Goal: Find specific page/section

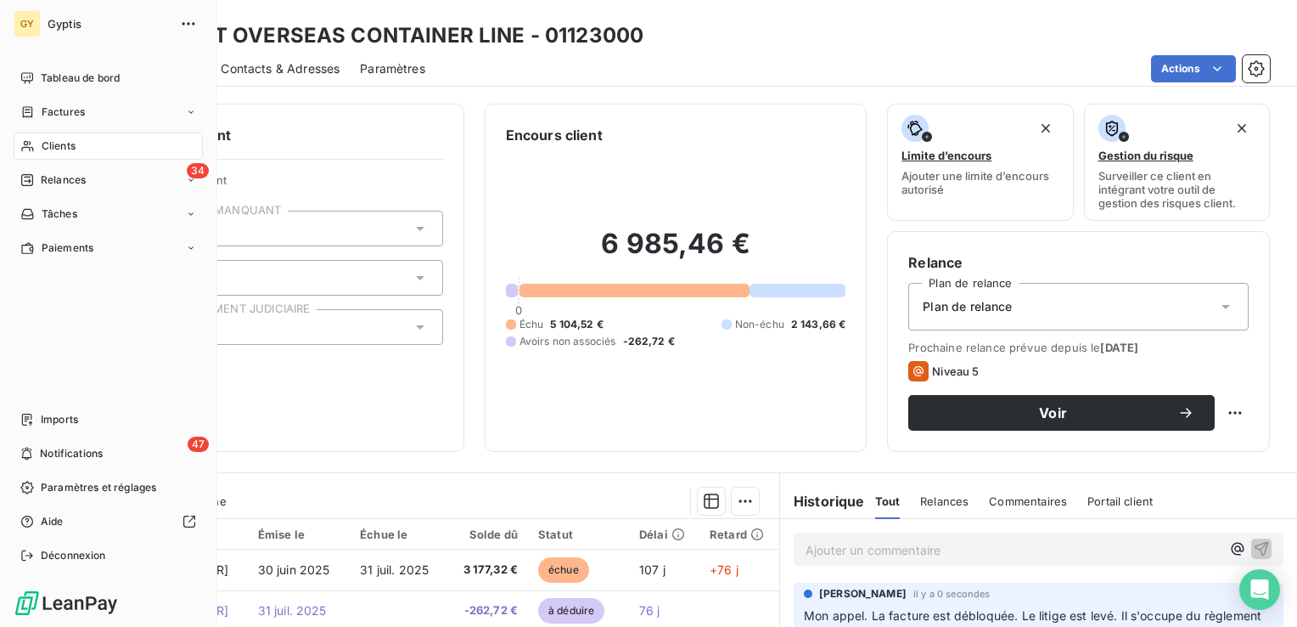
scroll to position [183, 0]
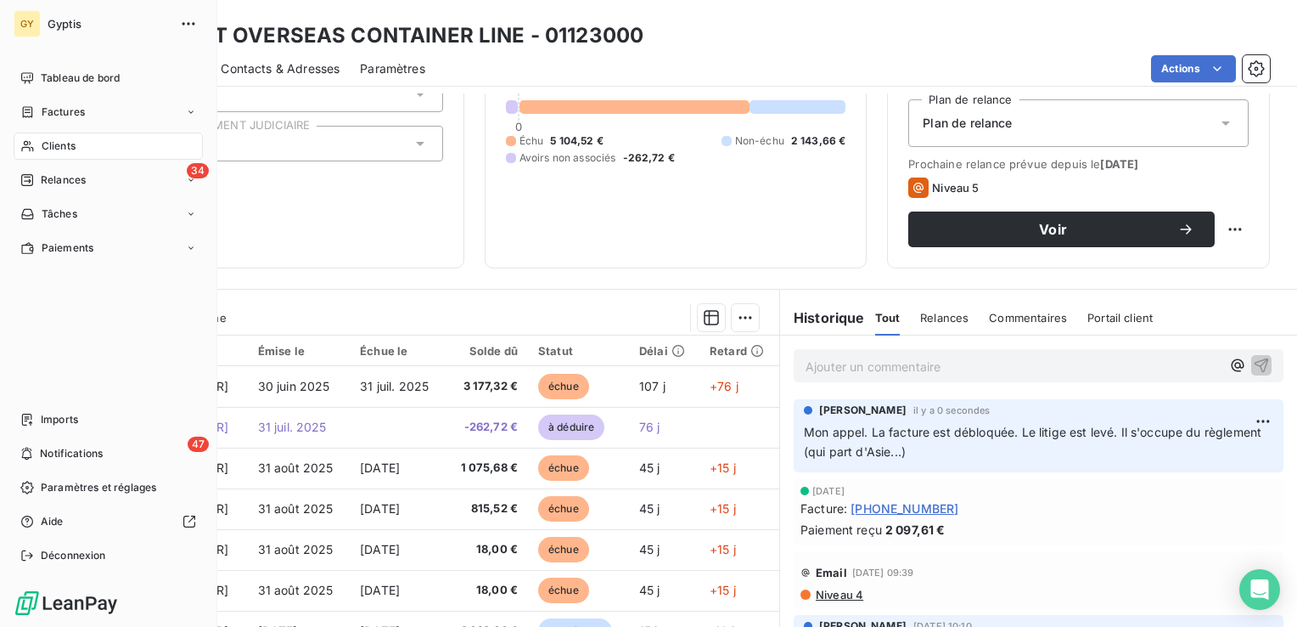
click at [48, 147] on span "Clients" at bounding box center [59, 145] width 34 height 15
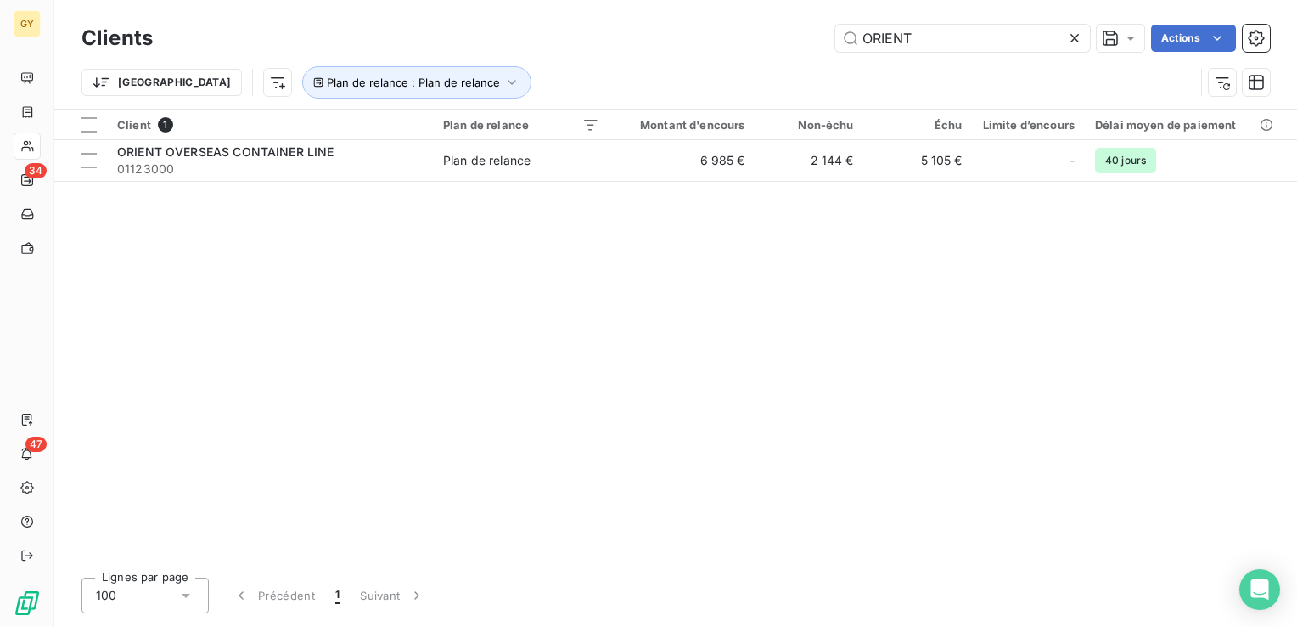
drag, startPoint x: 914, startPoint y: 36, endPoint x: 734, endPoint y: 42, distance: 181.0
click at [740, 42] on div "ORIENT Actions" at bounding box center [721, 38] width 1097 height 27
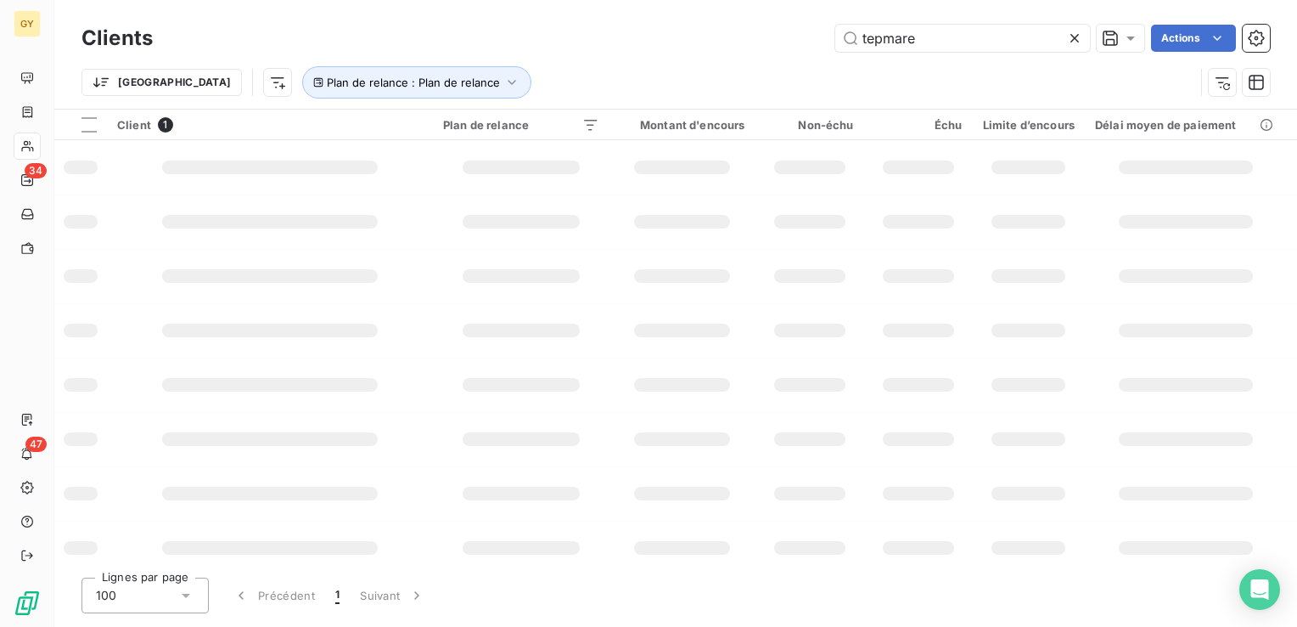
type input "tepmare"
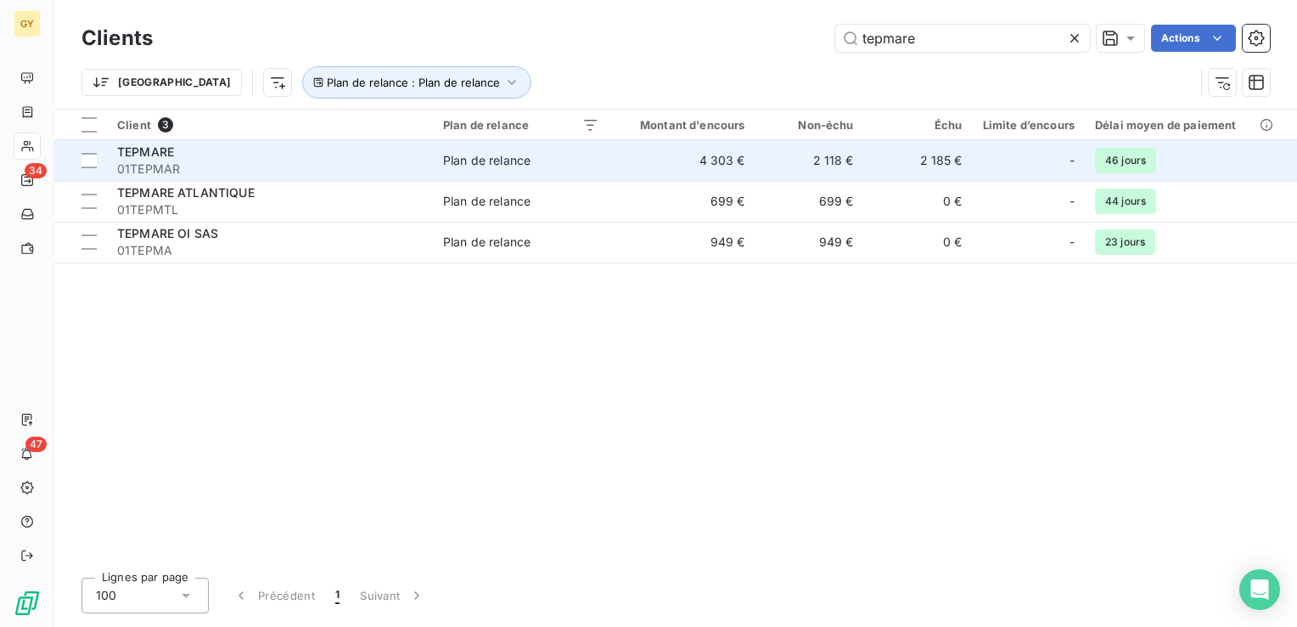
click at [554, 152] on span "Plan de relance" at bounding box center [521, 160] width 156 height 17
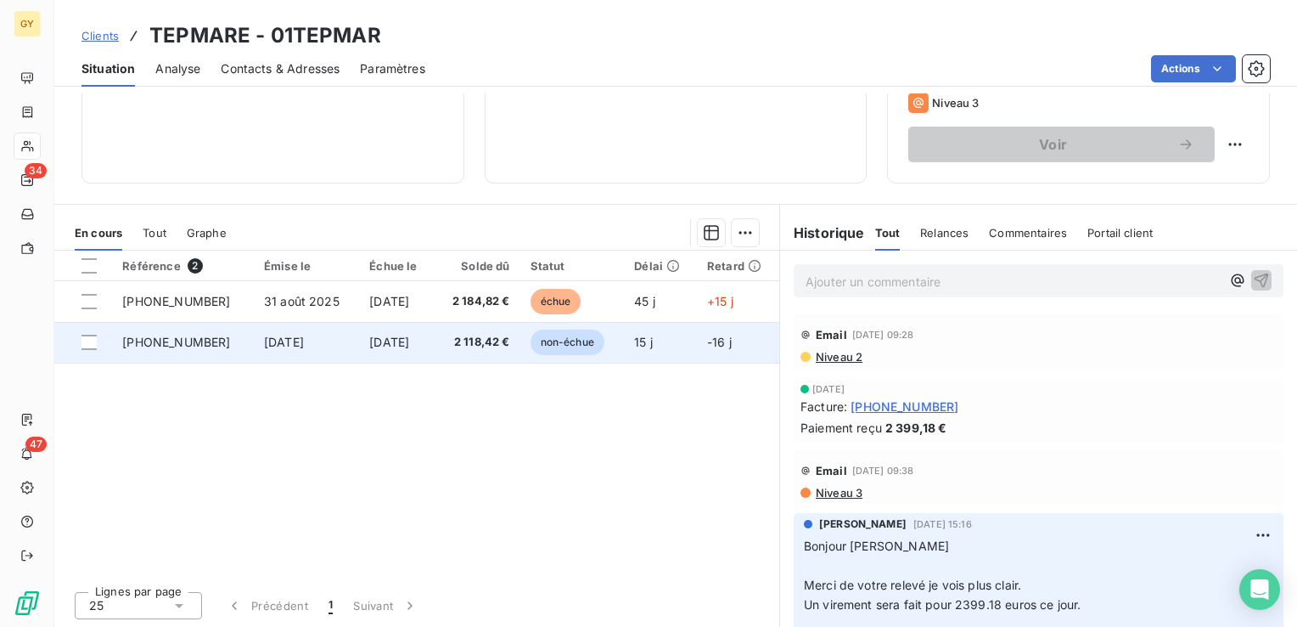
scroll to position [268, 0]
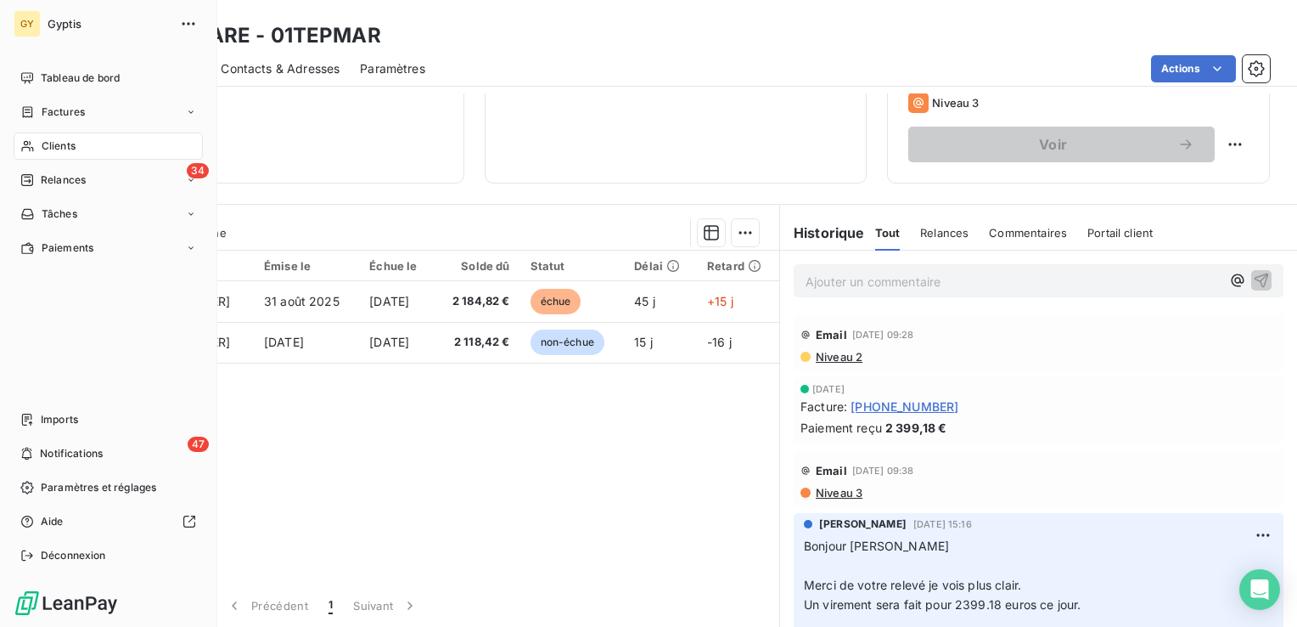
click at [42, 143] on span "Clients" at bounding box center [59, 145] width 34 height 15
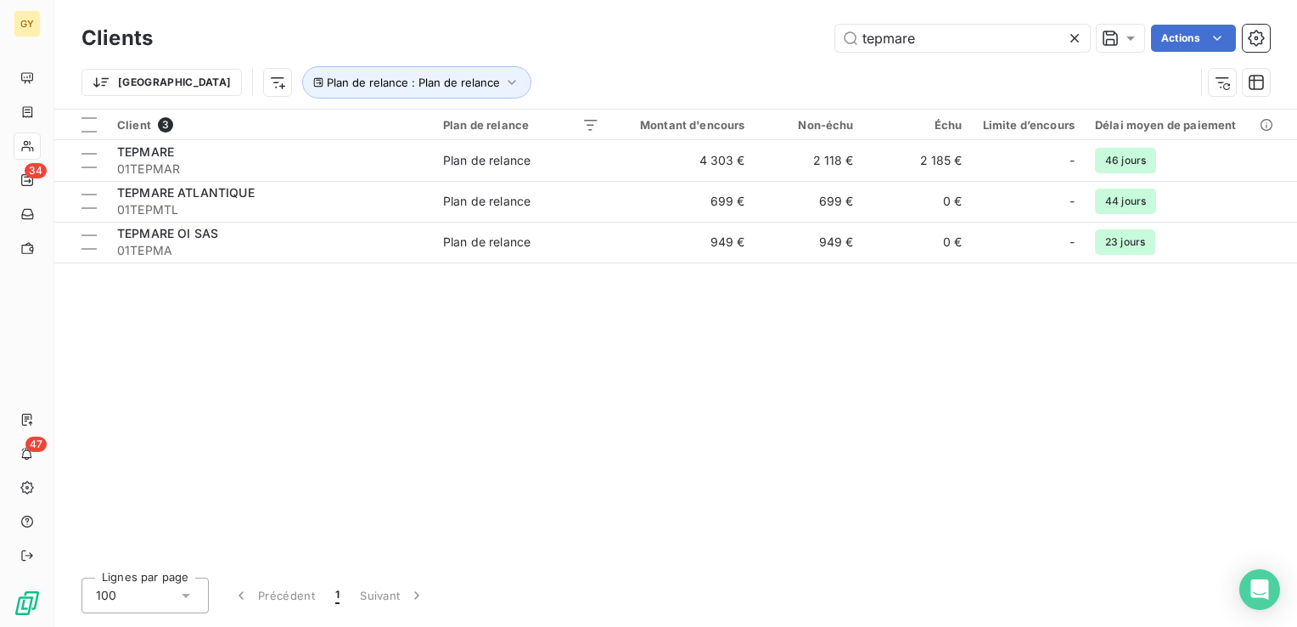
drag, startPoint x: 914, startPoint y: 41, endPoint x: 745, endPoint y: 21, distance: 170.1
click at [745, 21] on div "Clients tepmare Actions" at bounding box center [676, 38] width 1189 height 36
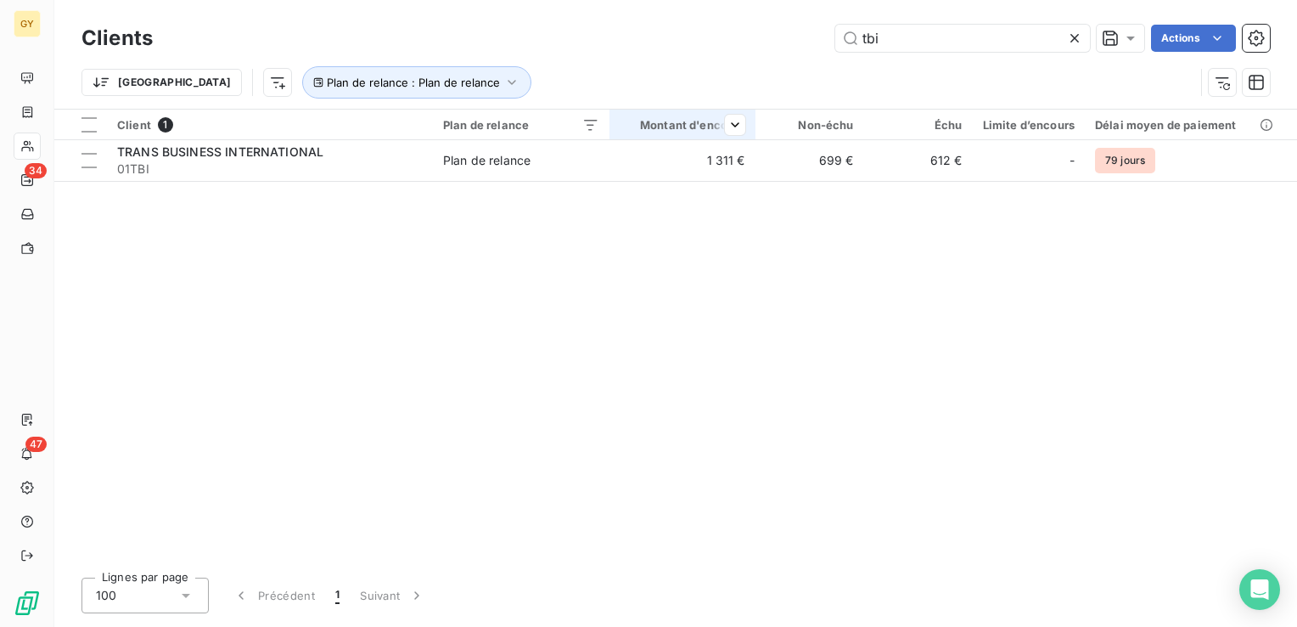
type input "tbi"
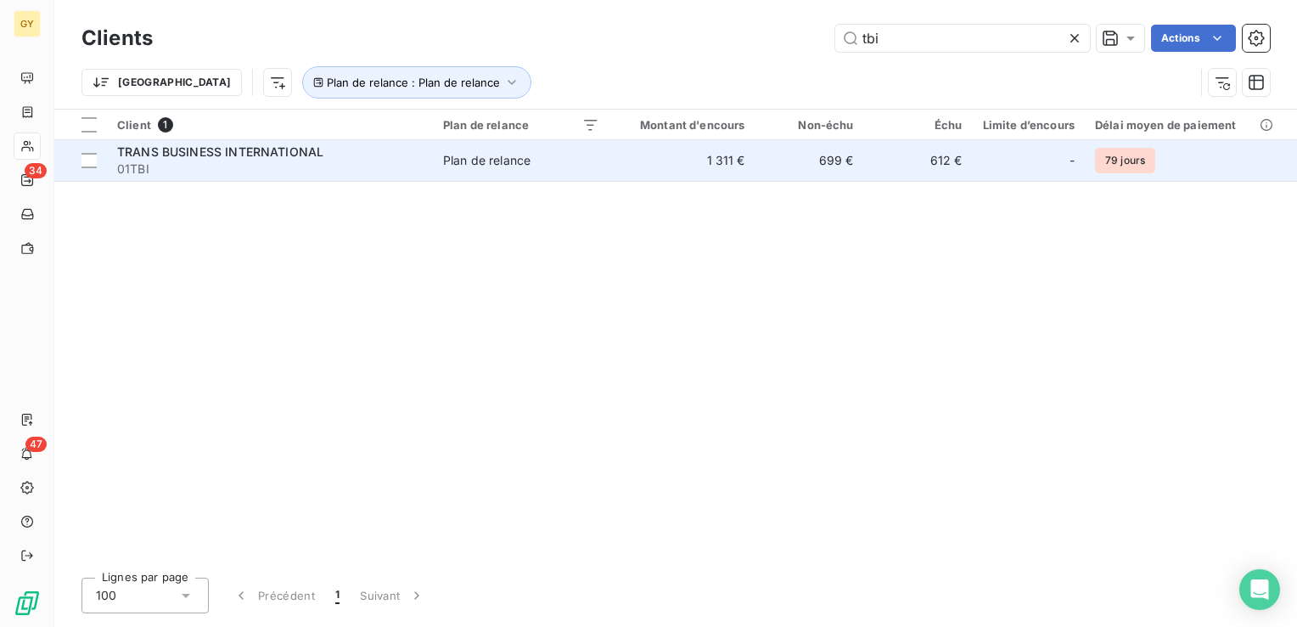
click at [667, 166] on td "1 311 €" at bounding box center [683, 160] width 146 height 41
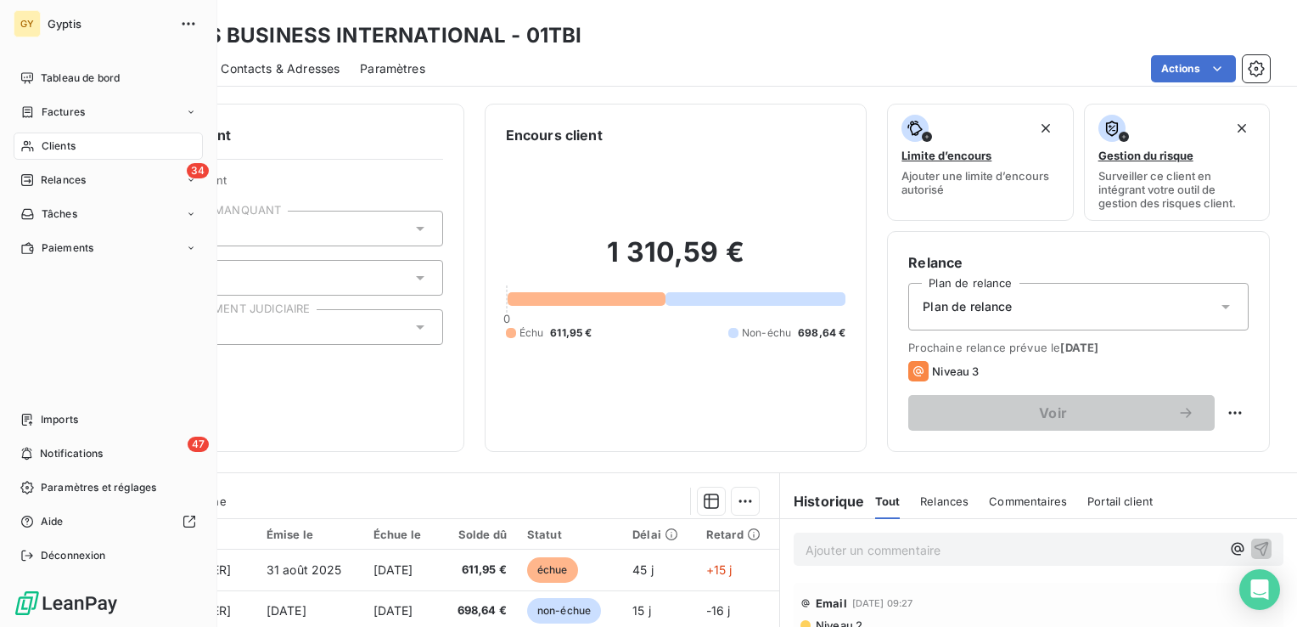
click at [52, 150] on span "Clients" at bounding box center [59, 145] width 34 height 15
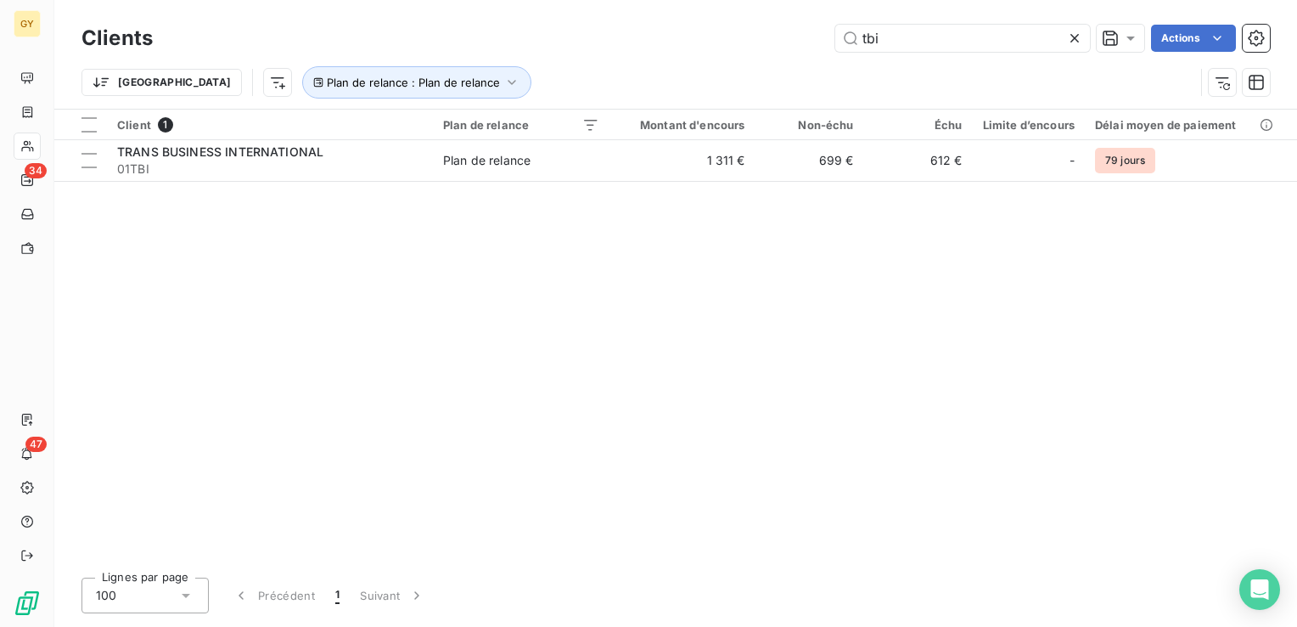
drag, startPoint x: 881, startPoint y: 35, endPoint x: 779, endPoint y: 53, distance: 103.6
click at [790, 47] on div "tbi Actions" at bounding box center [721, 38] width 1097 height 27
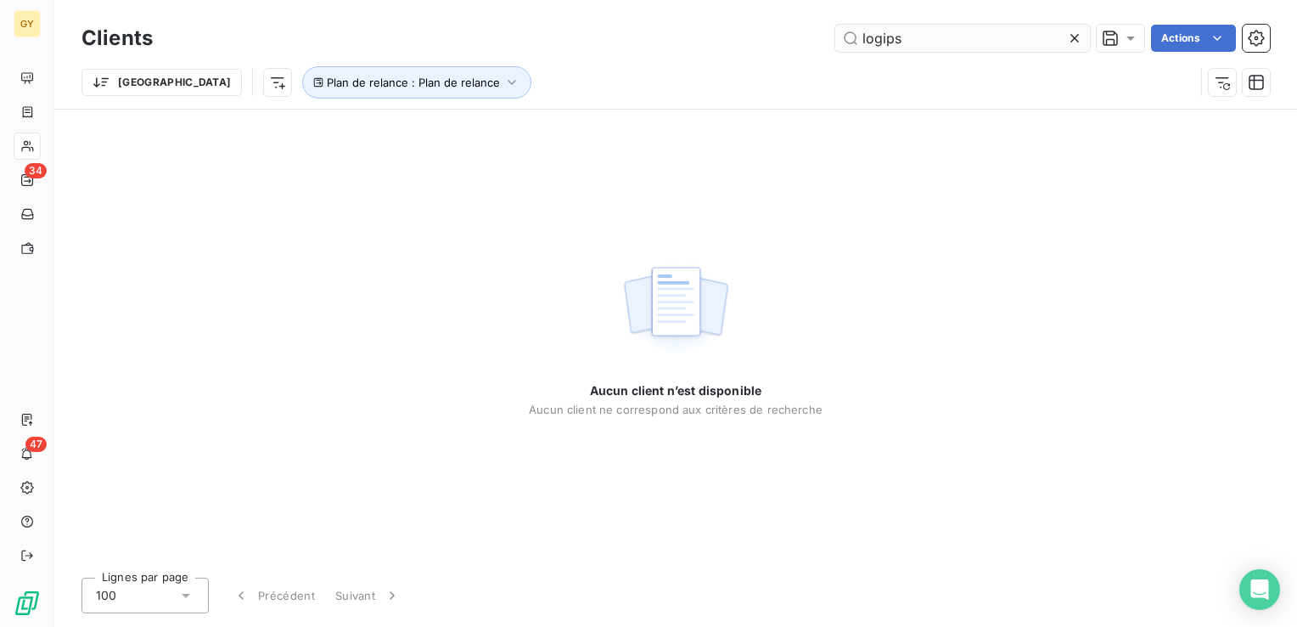
click at [938, 41] on input "logips" at bounding box center [962, 38] width 255 height 27
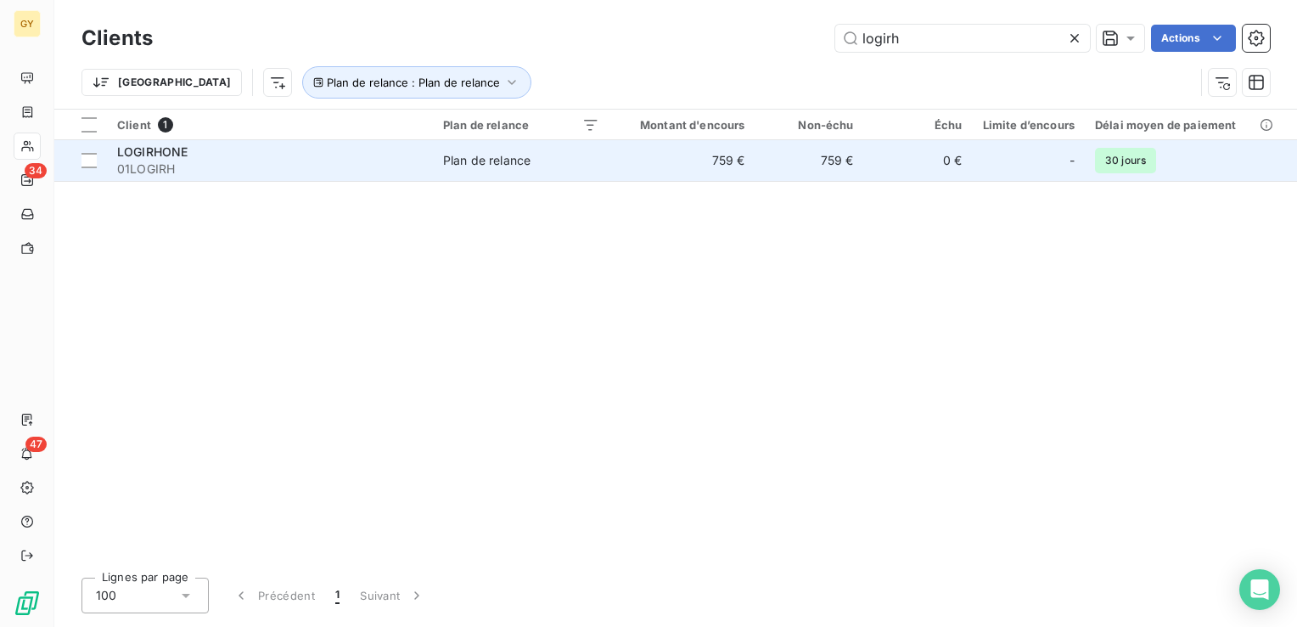
type input "logirh"
click at [720, 151] on td "759 €" at bounding box center [683, 160] width 146 height 41
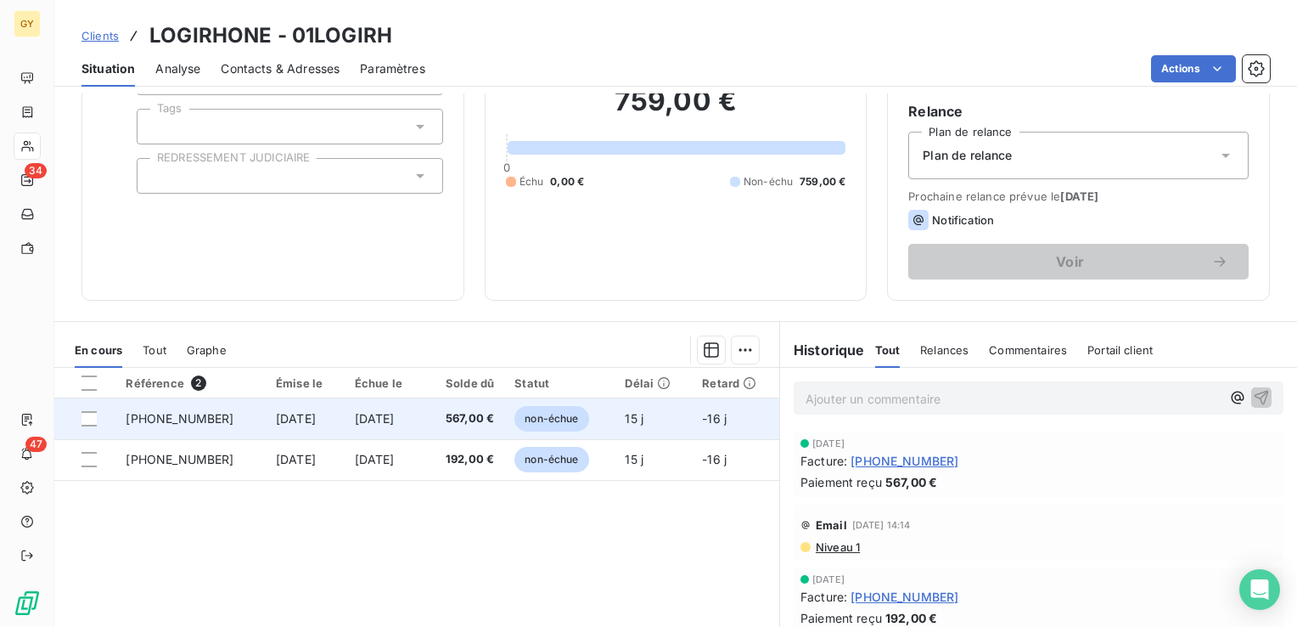
scroll to position [170, 0]
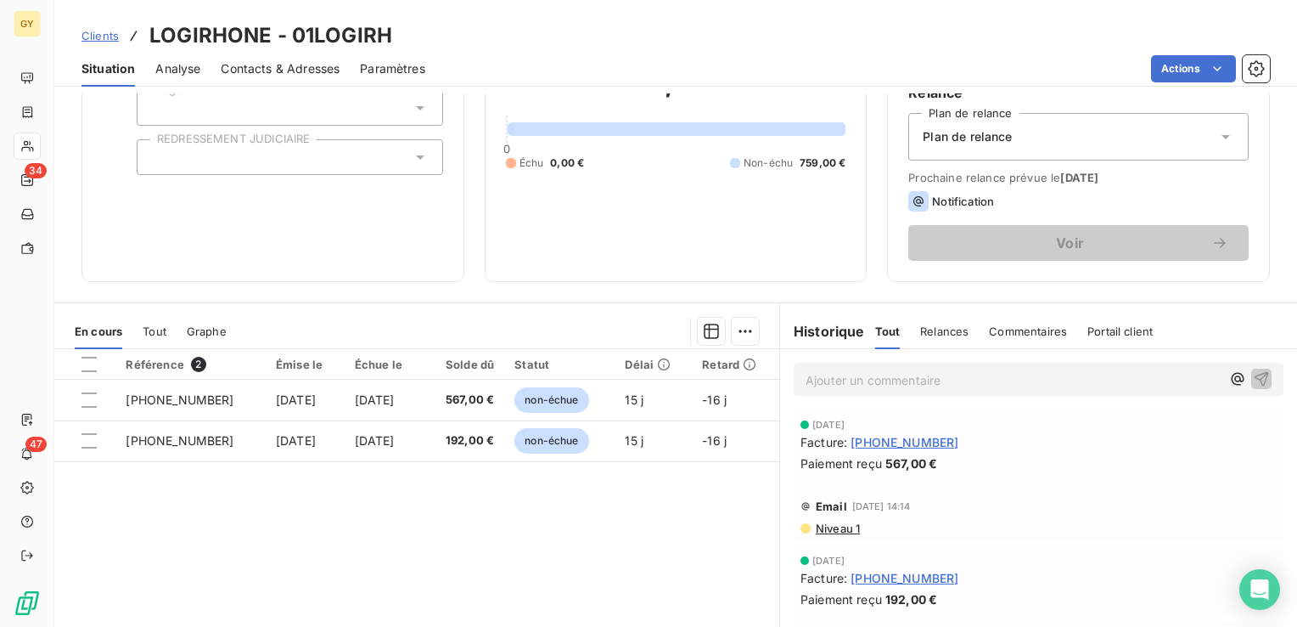
click at [895, 443] on span "[PHONE_NUMBER]" at bounding box center [905, 442] width 108 height 18
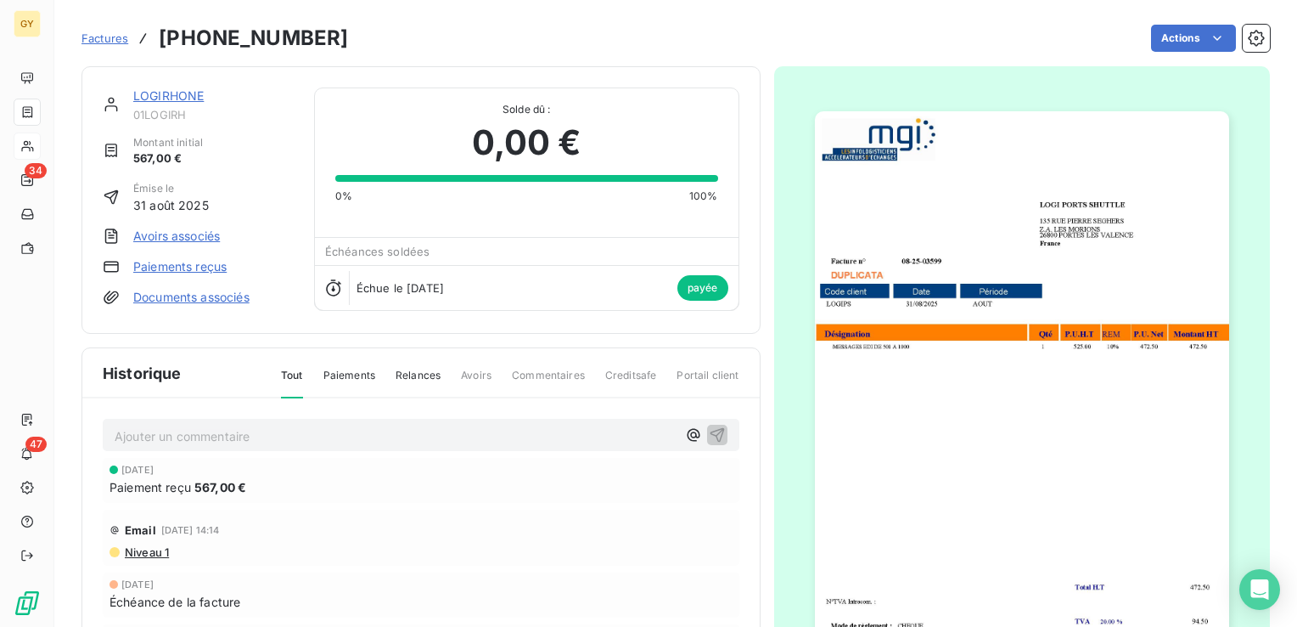
click at [184, 90] on link "LOGIRHONE" at bounding box center [168, 95] width 70 height 14
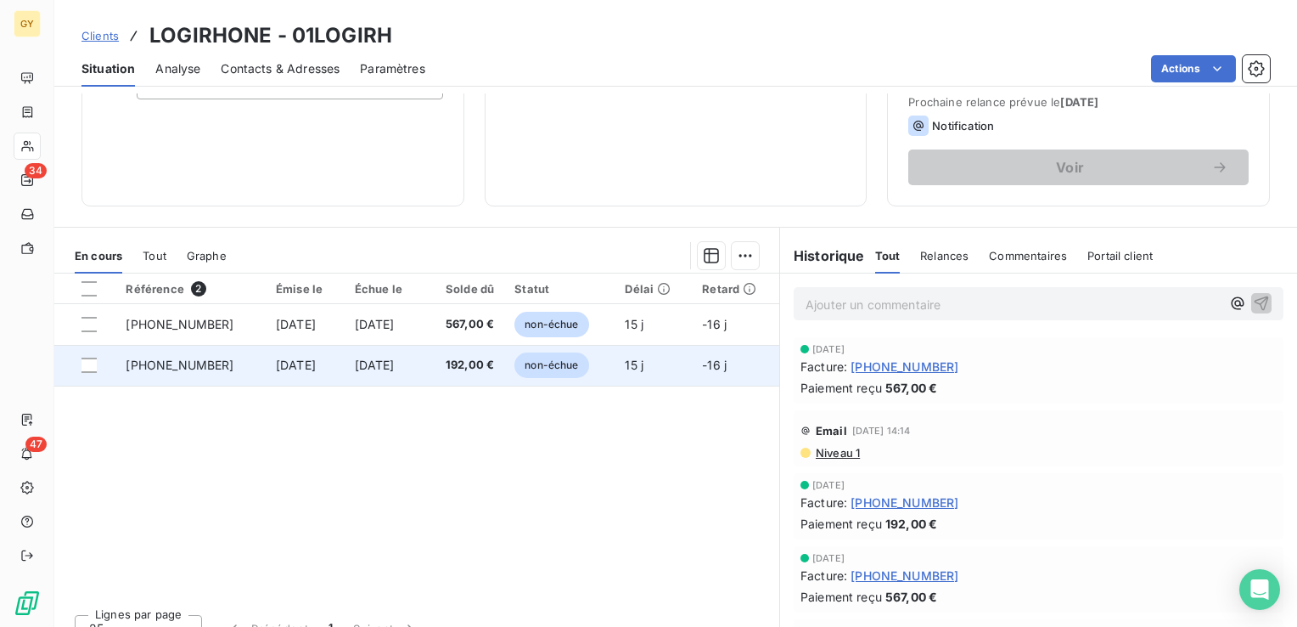
scroll to position [268, 0]
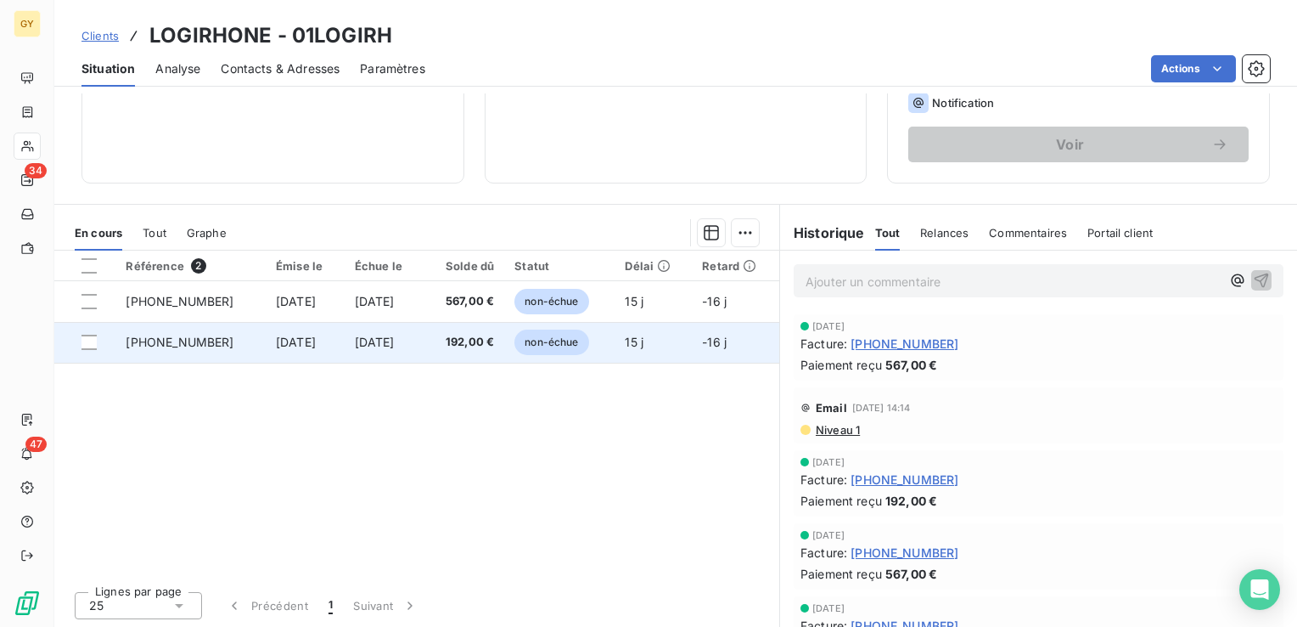
click at [330, 340] on td "[DATE]" at bounding box center [305, 342] width 79 height 41
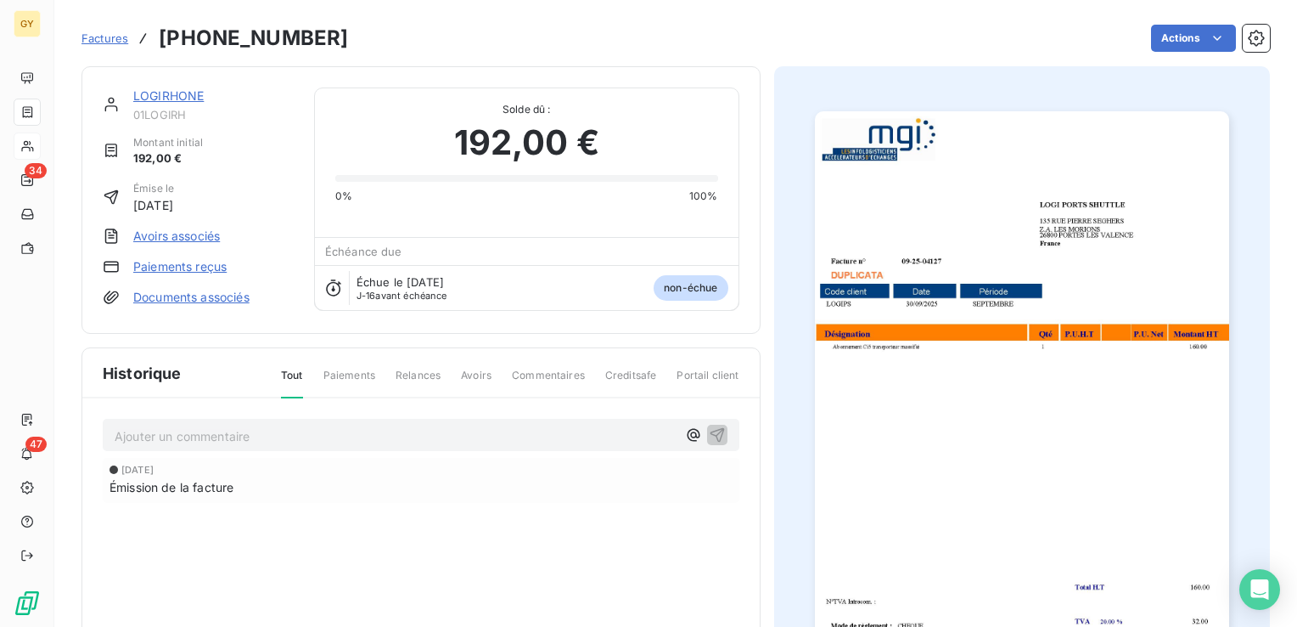
click at [170, 97] on link "LOGIRHONE" at bounding box center [168, 95] width 70 height 14
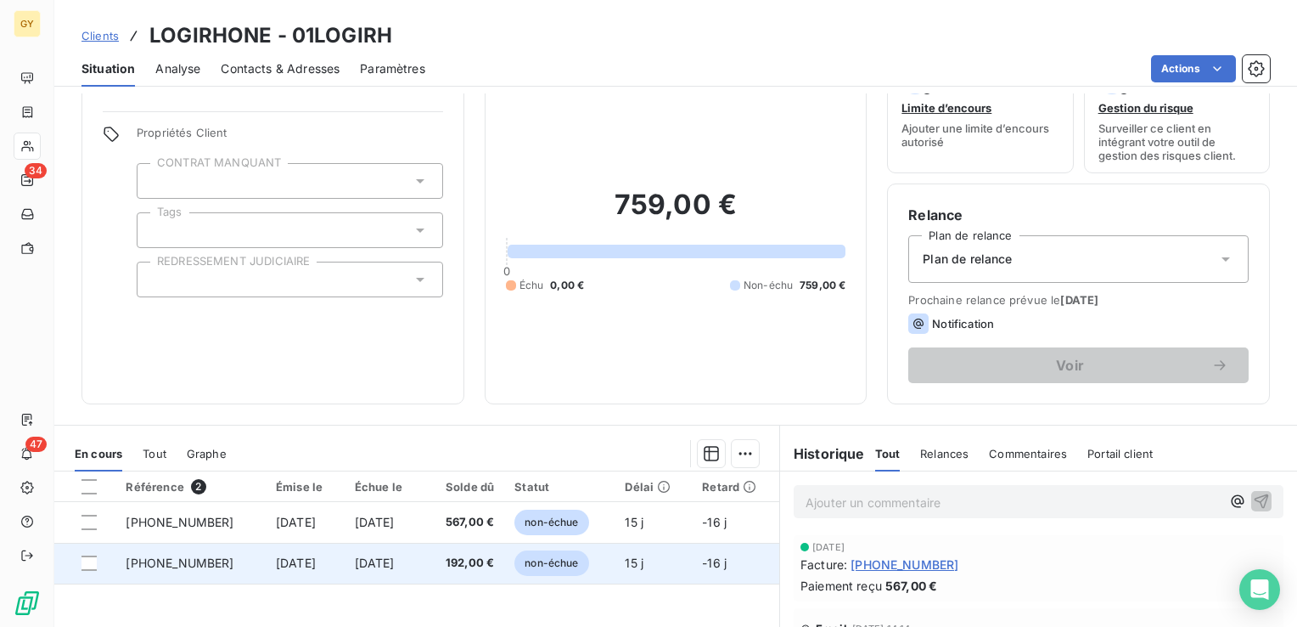
scroll to position [85, 0]
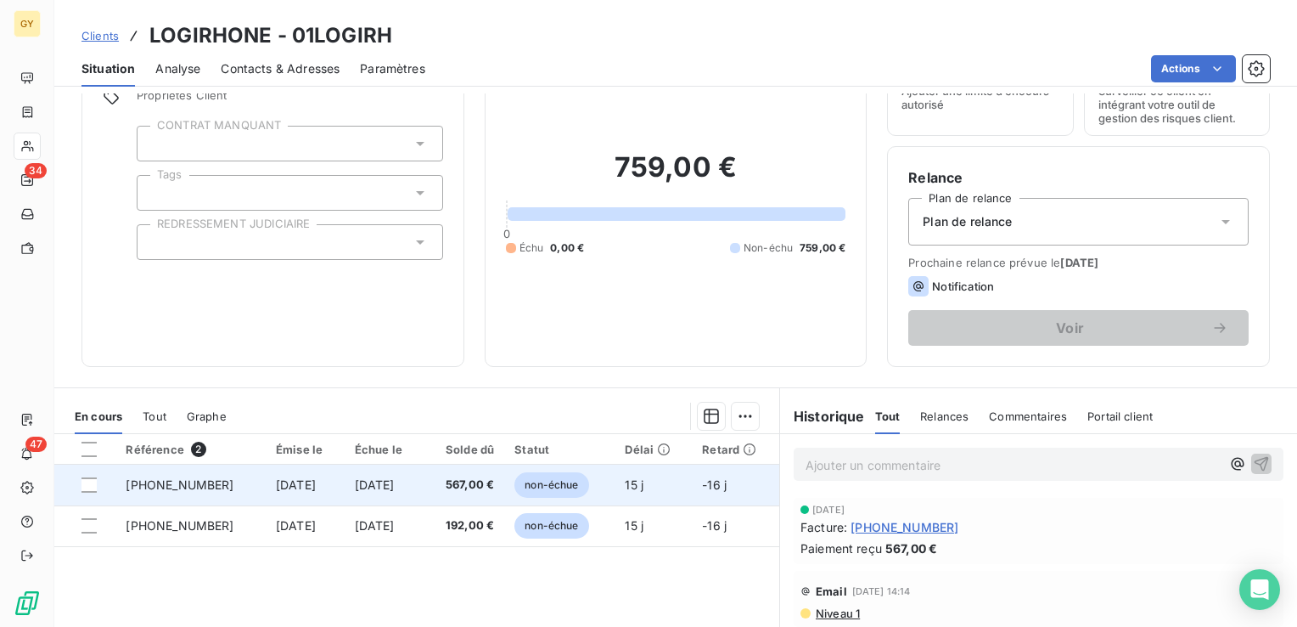
click at [448, 490] on span "567,00 €" at bounding box center [464, 484] width 60 height 17
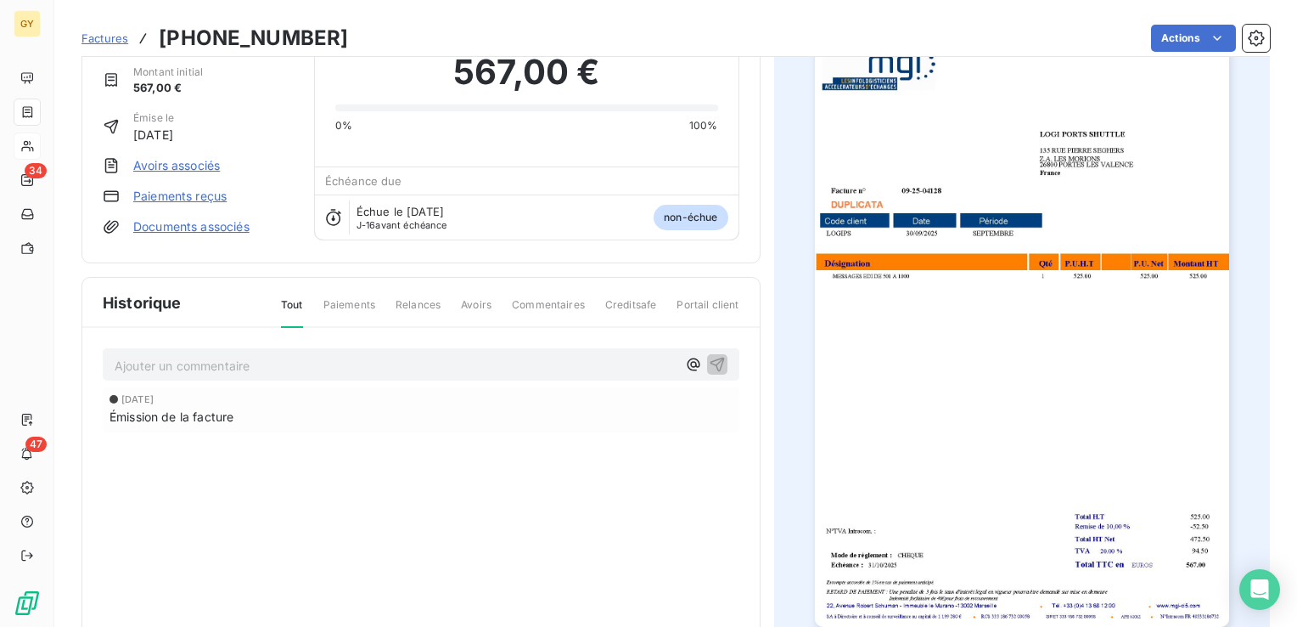
scroll to position [87, 0]
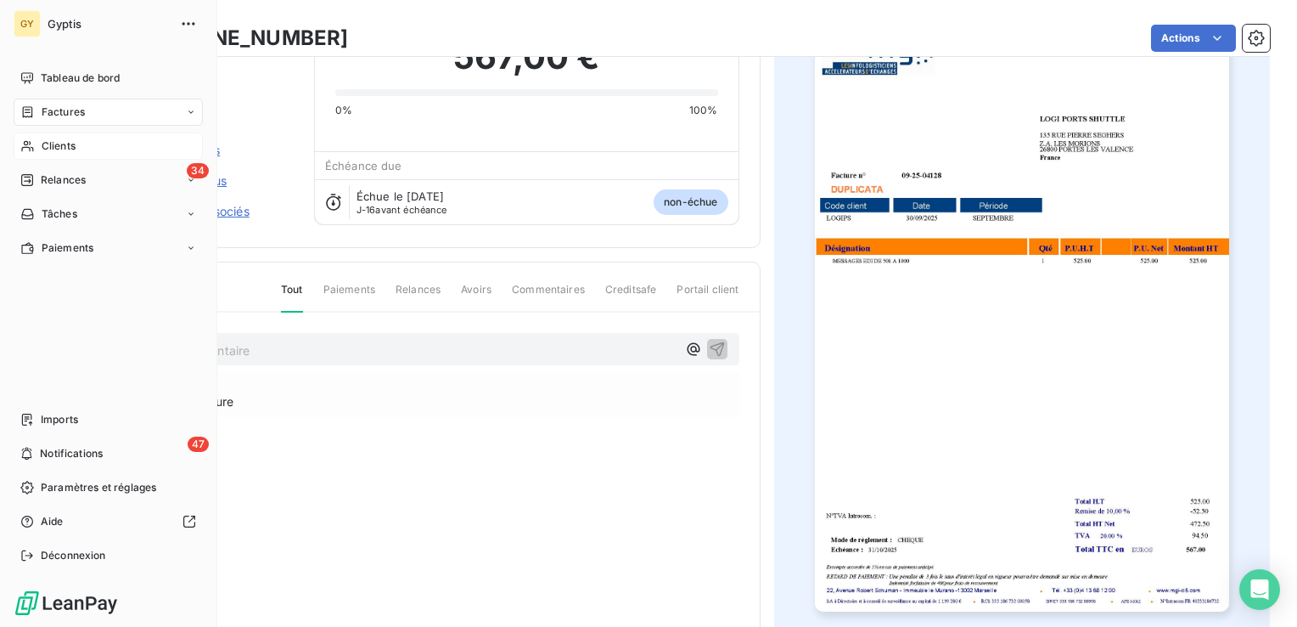
click at [68, 149] on span "Clients" at bounding box center [59, 145] width 34 height 15
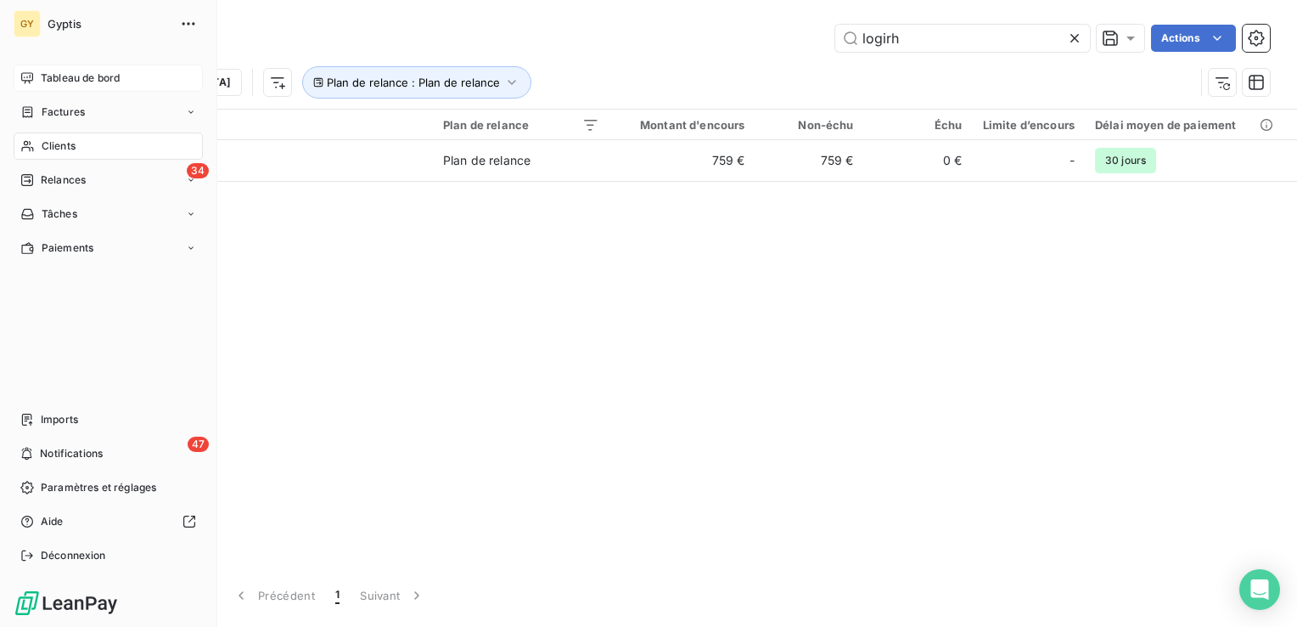
click at [75, 80] on span "Tableau de bord" at bounding box center [80, 77] width 79 height 15
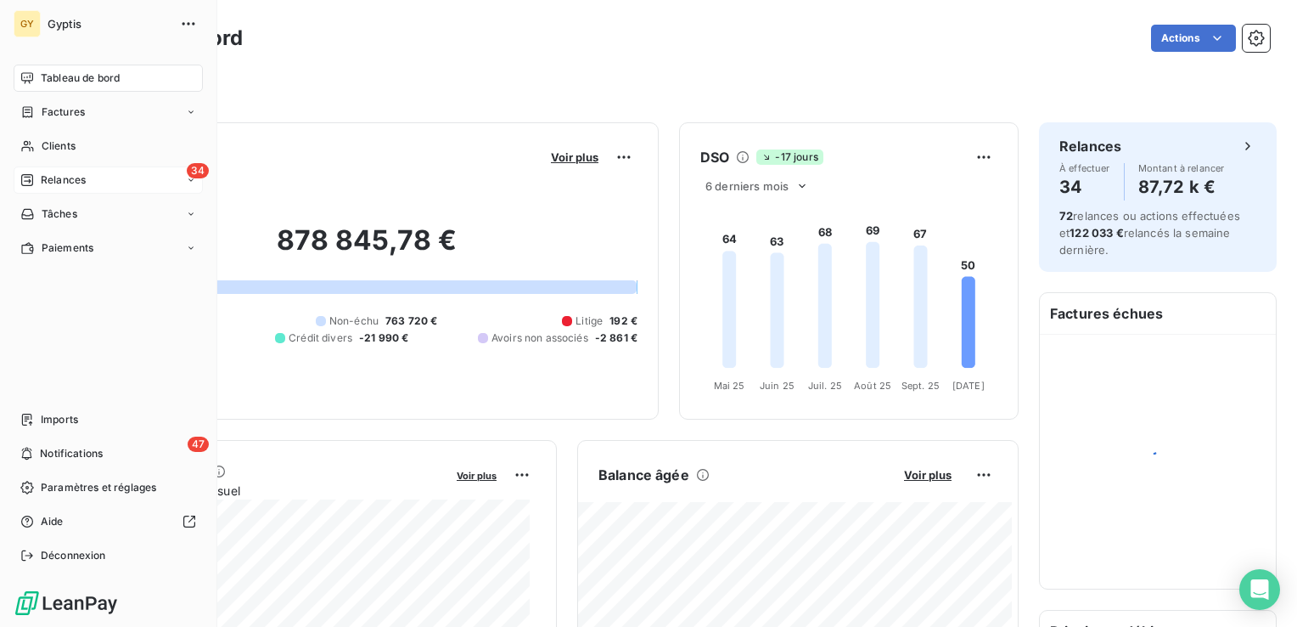
click at [113, 182] on div "34 Relances" at bounding box center [108, 179] width 189 height 27
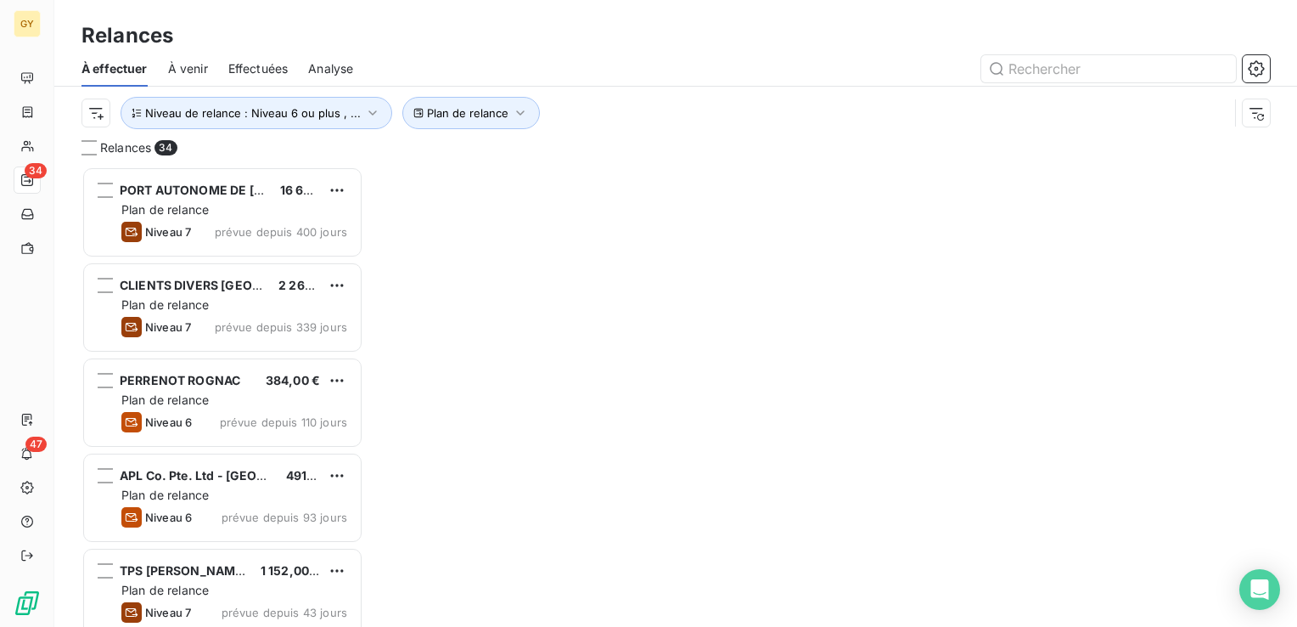
scroll to position [447, 268]
